Goal: Task Accomplishment & Management: Manage account settings

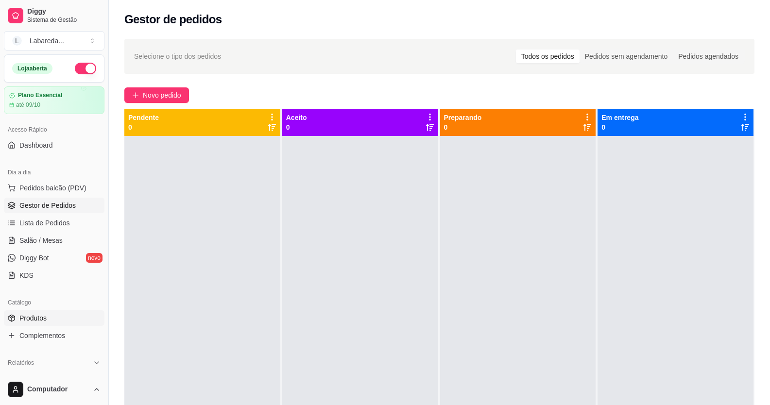
click at [36, 318] on span "Produtos" at bounding box center [32, 318] width 27 height 10
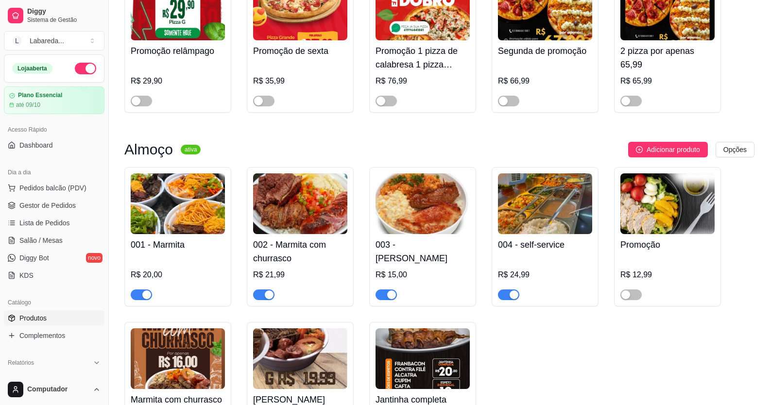
scroll to position [534, 0]
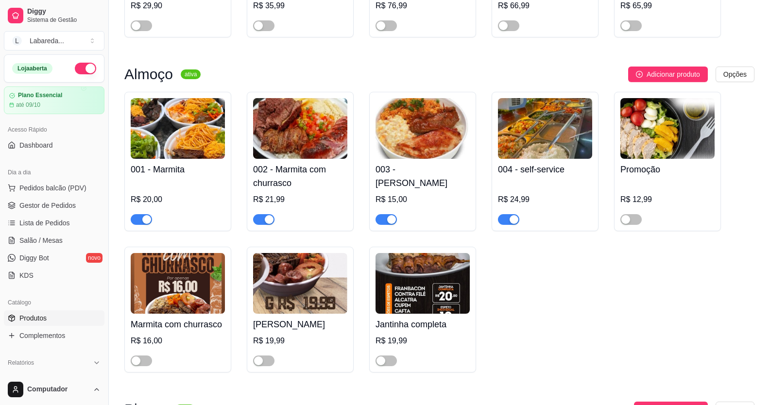
click at [133, 214] on div at bounding box center [178, 214] width 94 height 19
click at [139, 219] on span "button" at bounding box center [141, 219] width 21 height 11
drag, startPoint x: 269, startPoint y: 222, endPoint x: 305, endPoint y: 213, distance: 37.9
click at [269, 222] on div "button" at bounding box center [269, 219] width 9 height 9
click at [387, 222] on div "button" at bounding box center [391, 219] width 9 height 9
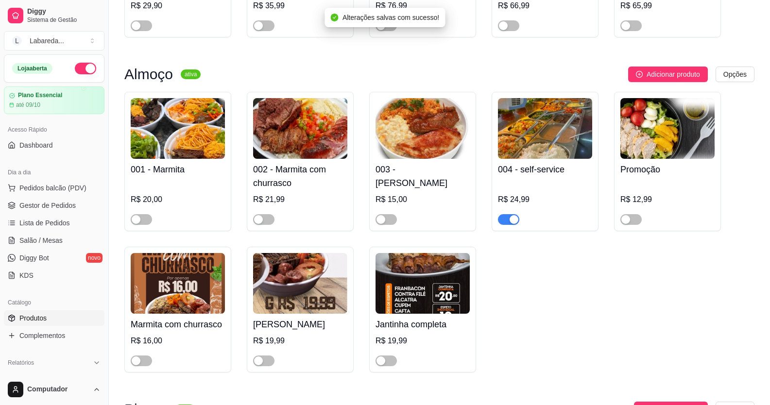
click at [503, 218] on span "button" at bounding box center [508, 219] width 21 height 11
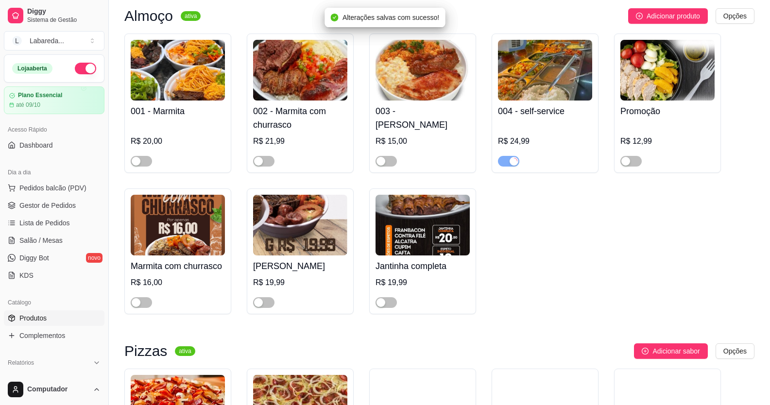
scroll to position [680, 0]
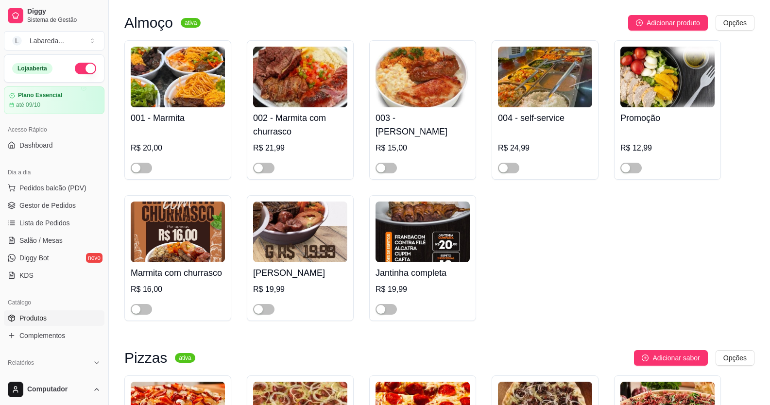
scroll to position [583, 0]
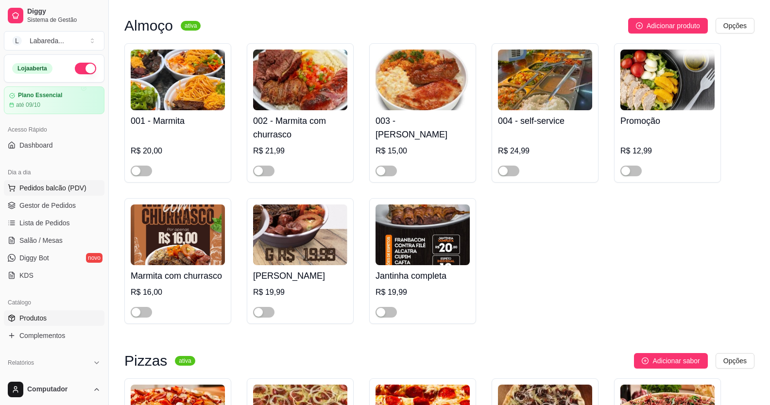
click at [38, 185] on span "Pedidos balcão (PDV)" at bounding box center [52, 188] width 67 height 10
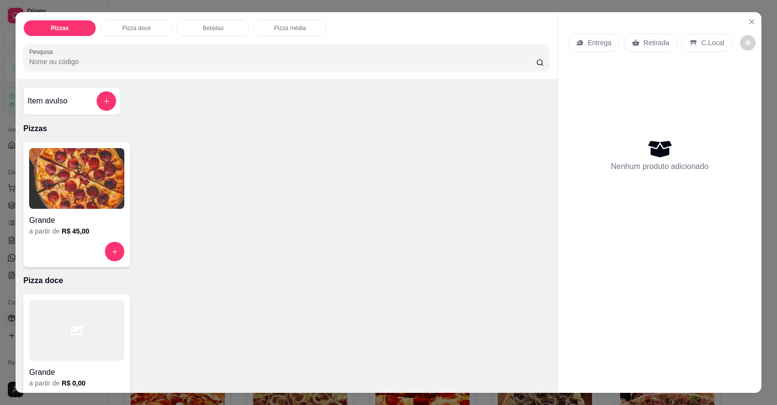
drag, startPoint x: 246, startPoint y: 178, endPoint x: 235, endPoint y: 172, distance: 12.4
click at [240, 176] on div "Grande a partir de R$ 45,00" at bounding box center [286, 204] width 526 height 125
click at [748, 19] on icon "Close" at bounding box center [752, 22] width 8 height 8
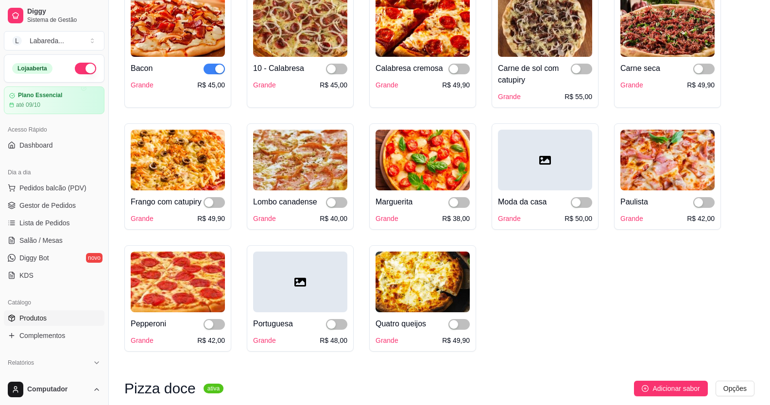
scroll to position [874, 0]
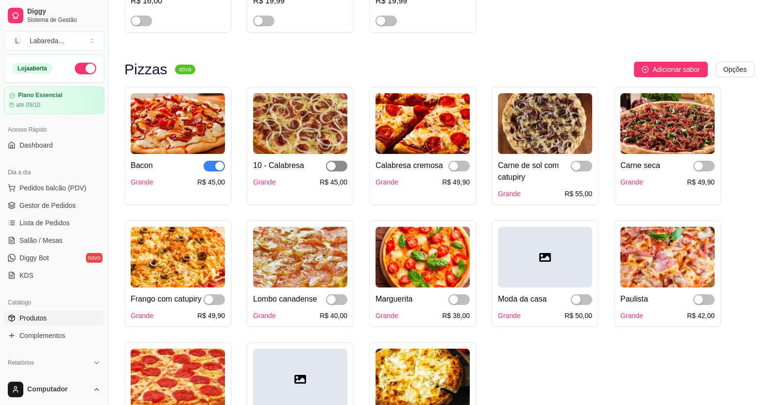
click at [336, 167] on button "button" at bounding box center [336, 166] width 21 height 11
click at [458, 171] on button "button" at bounding box center [458, 166] width 21 height 11
click at [577, 164] on span "button" at bounding box center [581, 166] width 21 height 11
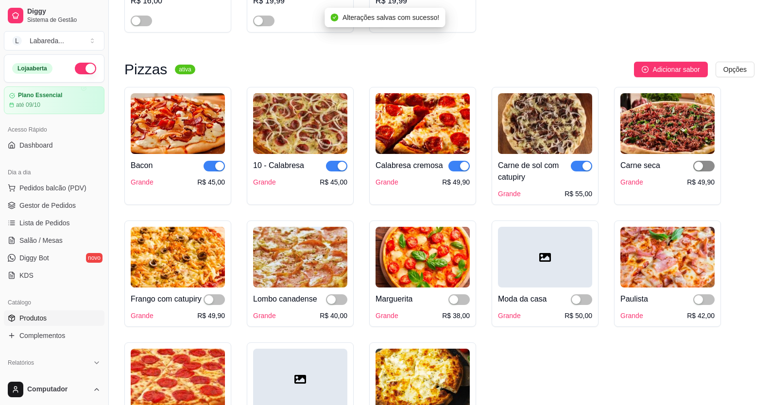
click at [699, 167] on div "button" at bounding box center [698, 166] width 9 height 9
click at [699, 297] on div at bounding box center [703, 299] width 21 height 12
click at [698, 301] on div "button" at bounding box center [698, 299] width 9 height 9
click at [574, 300] on div "button" at bounding box center [575, 299] width 9 height 9
click at [448, 301] on div "Marguerita" at bounding box center [422, 299] width 94 height 12
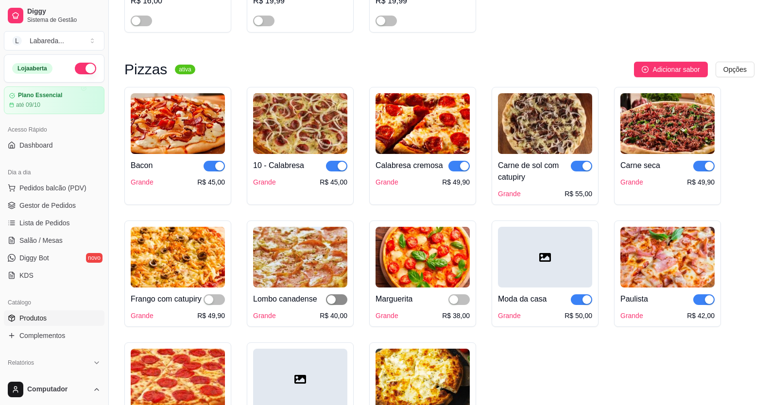
click at [335, 302] on div "button" at bounding box center [331, 299] width 9 height 9
click at [453, 297] on div at bounding box center [458, 299] width 21 height 12
click at [456, 303] on div "button" at bounding box center [453, 299] width 9 height 9
click at [199, 300] on div "Frango com catupiry" at bounding box center [166, 299] width 71 height 12
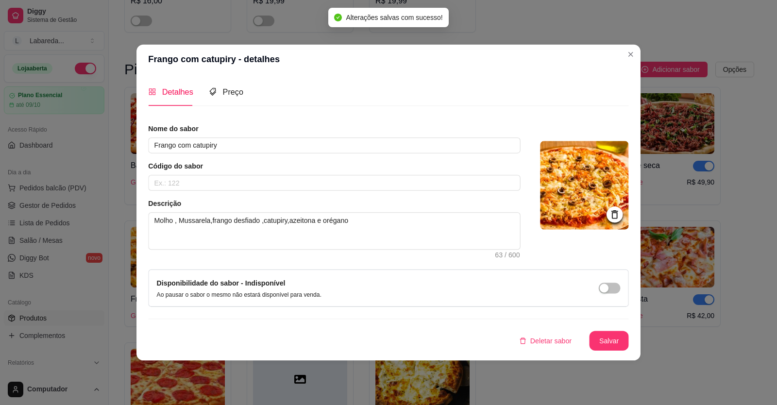
click at [213, 300] on div "Disponibilidade do sabor - Indisponível Ao pausar o sabor o mesmo não estará di…" at bounding box center [388, 287] width 480 height 37
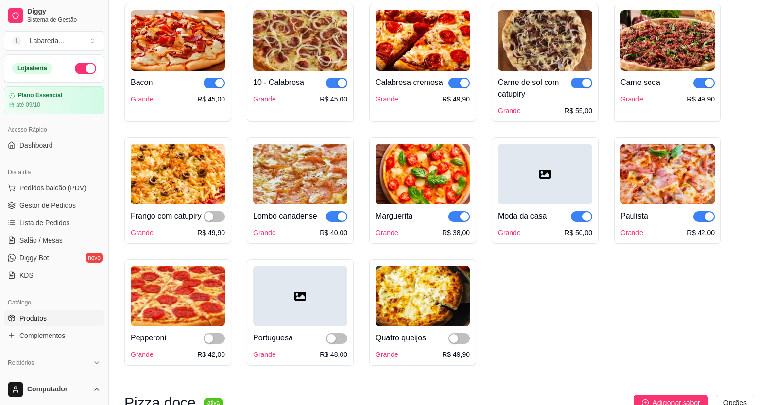
scroll to position [971, 0]
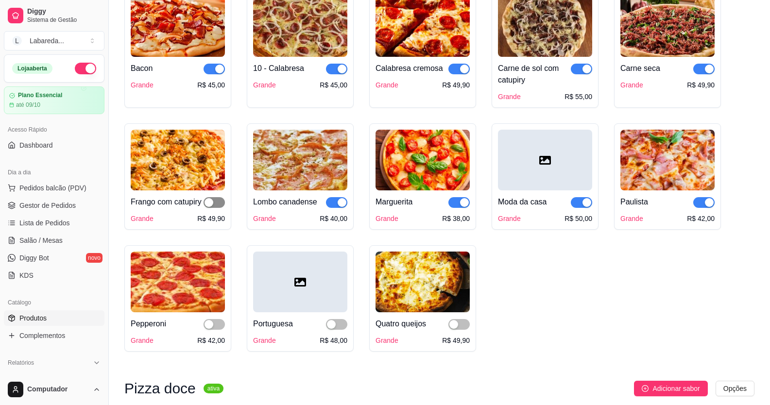
click at [215, 205] on span "button" at bounding box center [213, 202] width 21 height 11
click at [214, 330] on div at bounding box center [213, 324] width 21 height 12
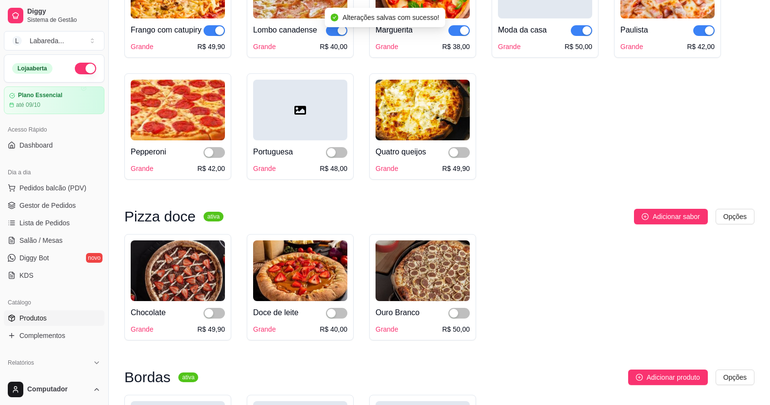
scroll to position [1214, 0]
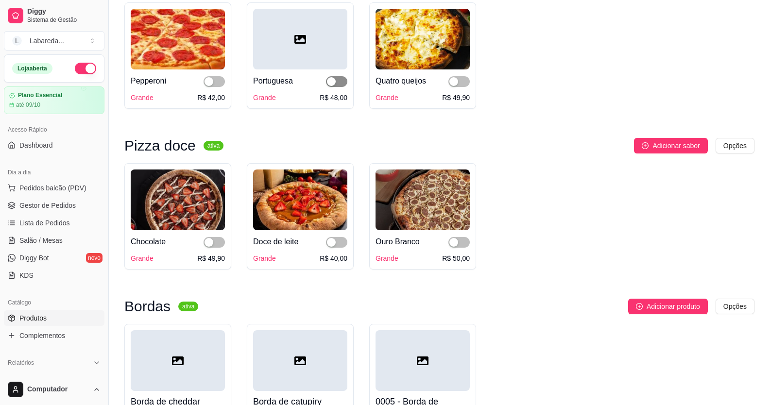
click at [342, 87] on span "button" at bounding box center [336, 81] width 21 height 11
drag, startPoint x: 214, startPoint y: 91, endPoint x: 381, endPoint y: 84, distance: 166.7
click at [214, 87] on span "button" at bounding box center [213, 81] width 21 height 11
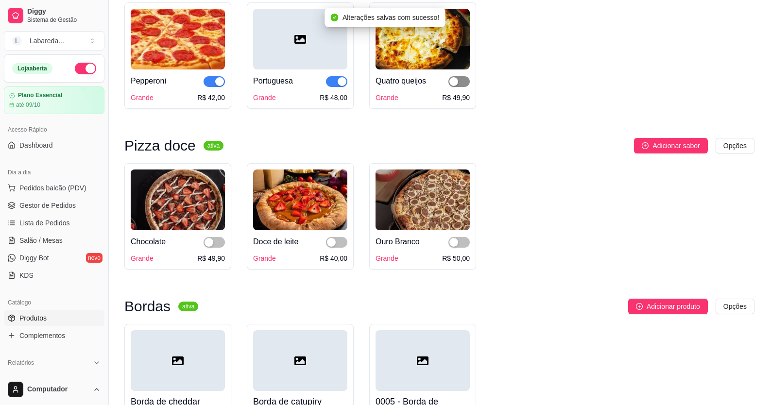
click at [461, 87] on span "button" at bounding box center [458, 81] width 21 height 11
click at [331, 247] on div "button" at bounding box center [331, 242] width 9 height 9
click at [203, 248] on span "button" at bounding box center [213, 242] width 21 height 11
click at [460, 248] on span "button" at bounding box center [458, 242] width 21 height 11
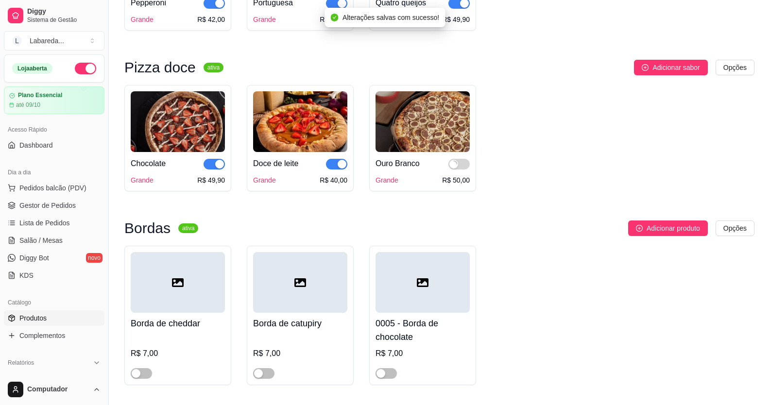
scroll to position [1457, 0]
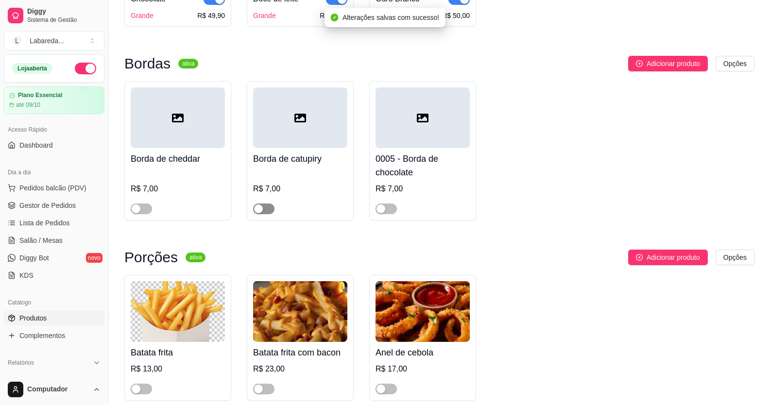
click at [256, 213] on div "button" at bounding box center [258, 208] width 9 height 9
click at [136, 214] on div at bounding box center [141, 208] width 21 height 12
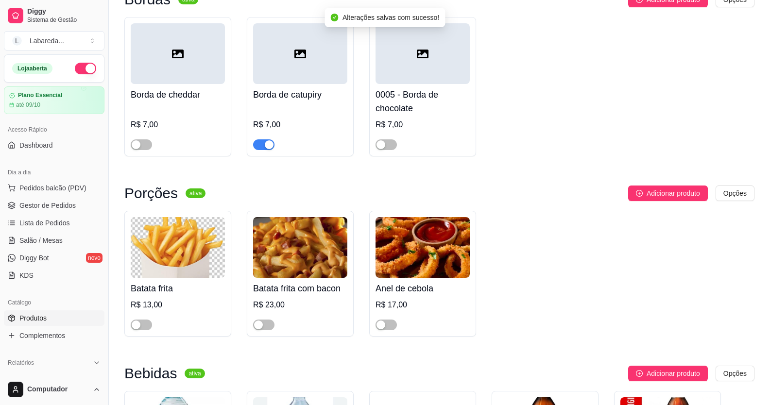
scroll to position [1651, 0]
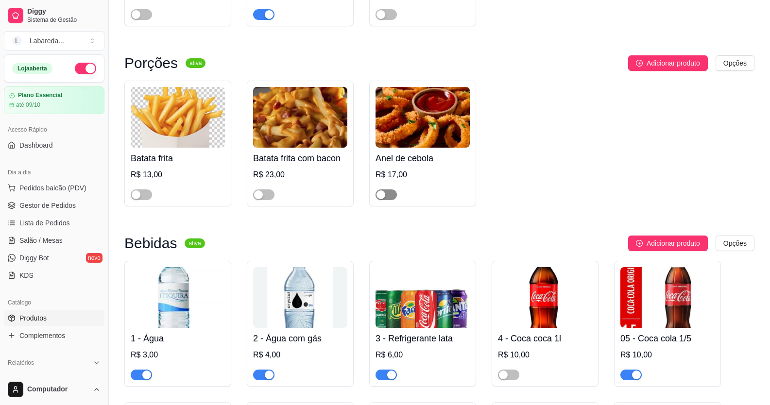
click at [391, 200] on span "button" at bounding box center [385, 194] width 21 height 11
click at [262, 199] on div "button" at bounding box center [258, 194] width 9 height 9
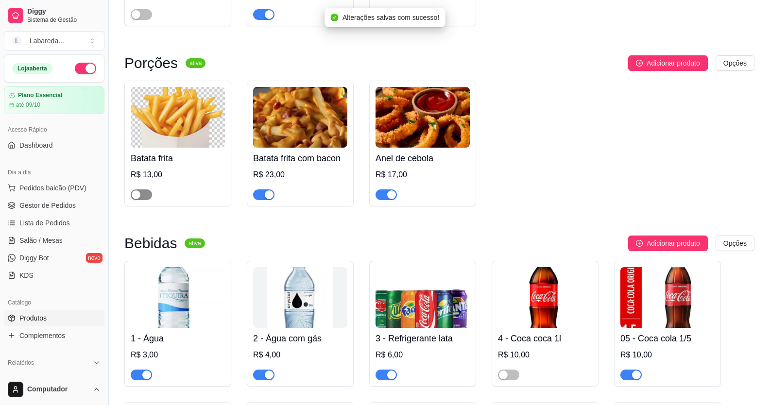
click at [140, 200] on button "button" at bounding box center [141, 194] width 21 height 11
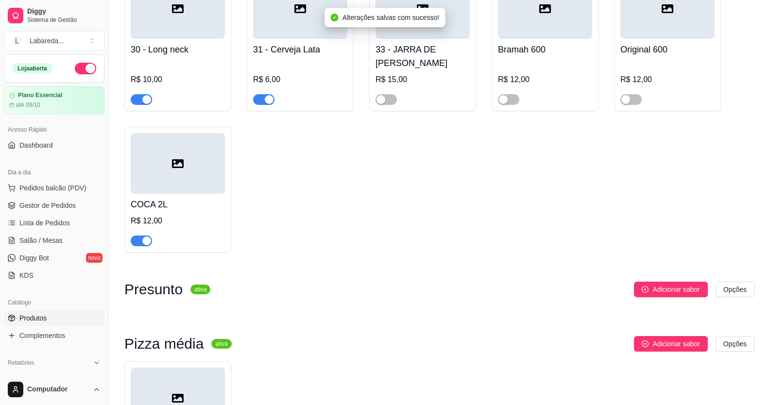
scroll to position [2039, 0]
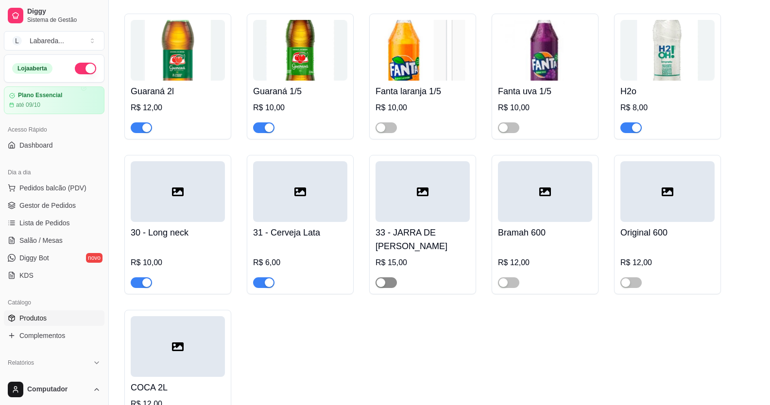
click at [382, 287] on div "button" at bounding box center [380, 282] width 9 height 9
